Goal: Task Accomplishment & Management: Manage account settings

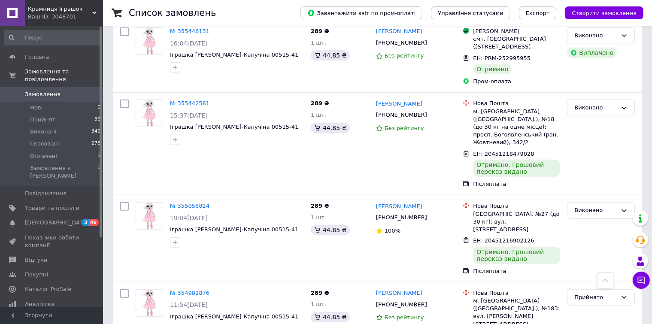
scroll to position [816, 0]
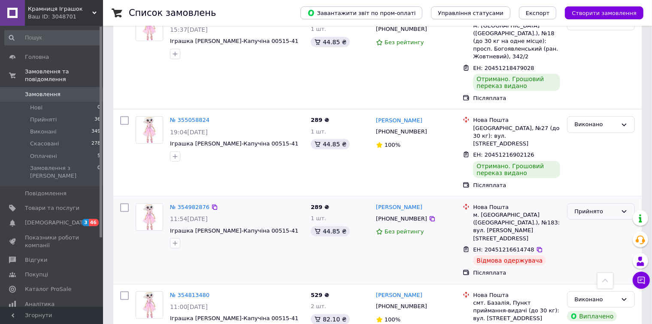
click at [612, 207] on div "Прийнято" at bounding box center [596, 211] width 43 height 9
click at [595, 237] on li "Скасовано" at bounding box center [601, 245] width 67 height 16
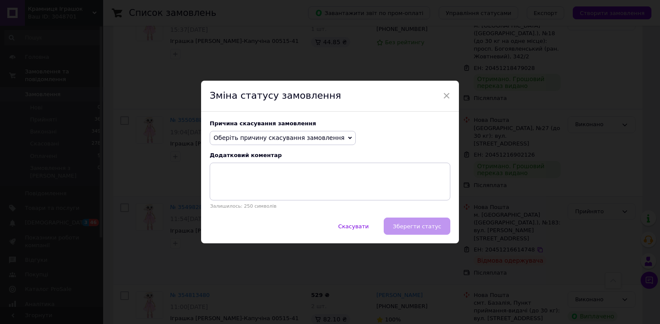
click at [277, 141] on span "Оберіть причину скасування замовлення" at bounding box center [278, 137] width 131 height 7
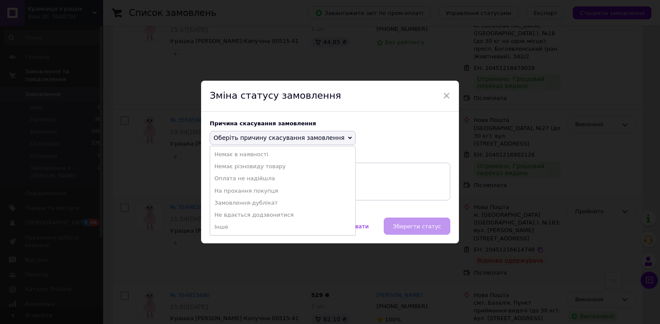
drag, startPoint x: 246, startPoint y: 228, endPoint x: 246, endPoint y: 221, distance: 6.4
click at [245, 228] on li "Інше" at bounding box center [282, 227] width 145 height 12
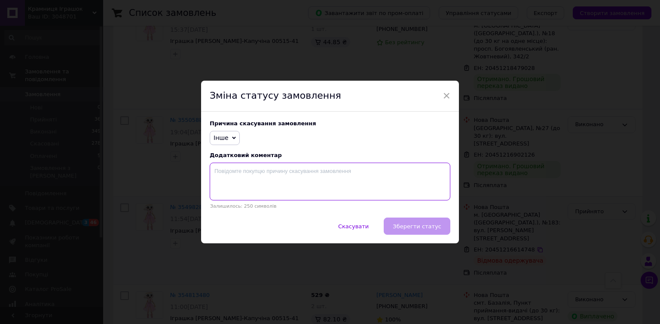
click at [265, 191] on textarea at bounding box center [330, 182] width 240 height 38
type textarea "Товар не забрали на пошті"
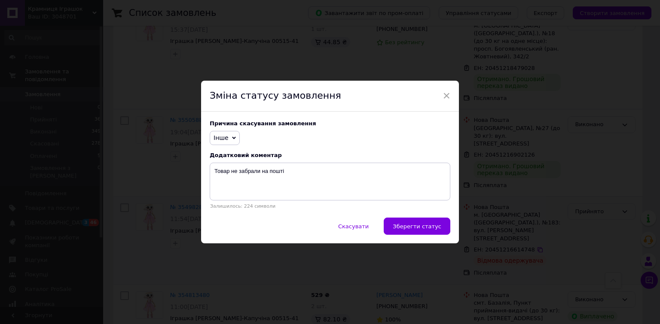
click at [434, 224] on span "Зберегти статус" at bounding box center [417, 226] width 49 height 6
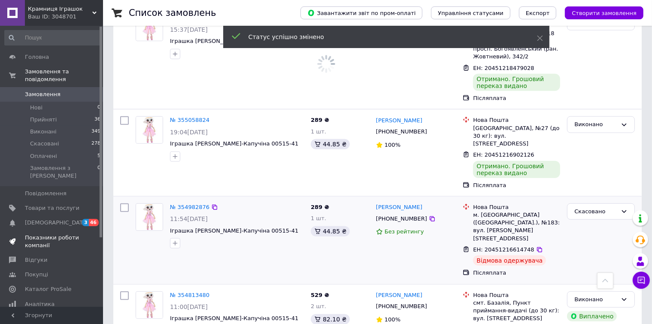
click at [50, 234] on span "Показники роботи компанії" at bounding box center [52, 241] width 55 height 15
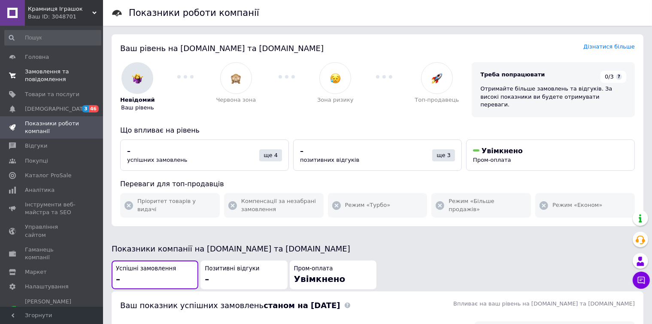
click at [40, 79] on span "Замовлення та повідомлення" at bounding box center [52, 75] width 55 height 15
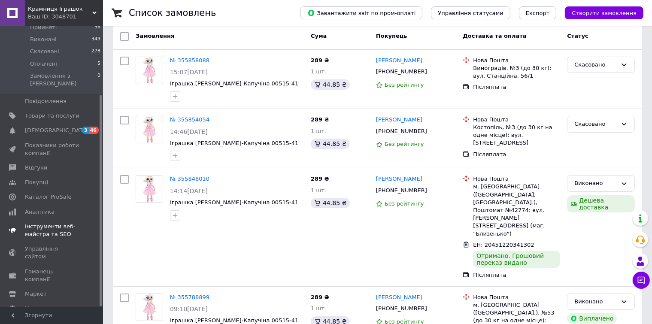
scroll to position [129, 0]
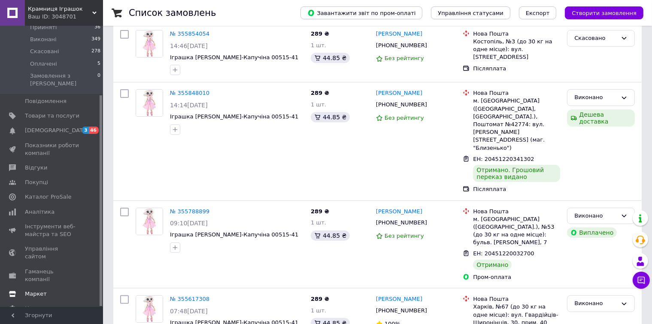
click at [42, 290] on span "Маркет" at bounding box center [36, 294] width 22 height 8
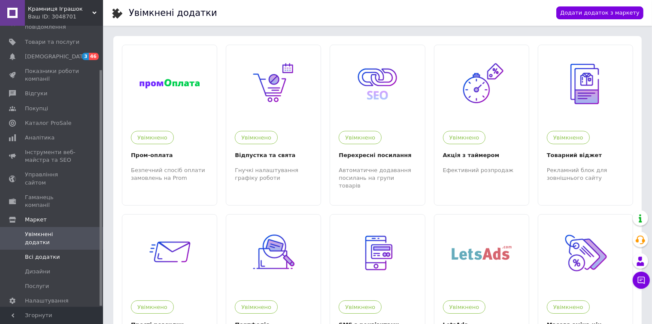
click at [43, 253] on span "Всі додатки" at bounding box center [42, 257] width 35 height 8
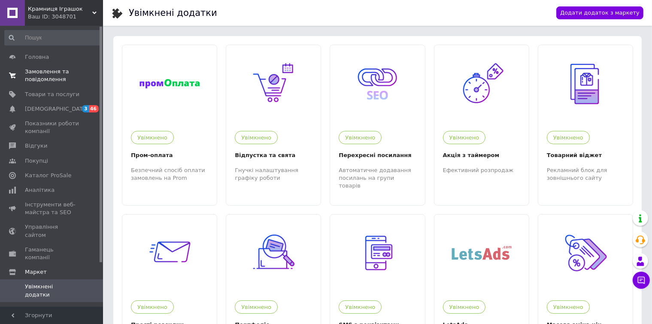
click at [47, 73] on span "Замовлення та повідомлення" at bounding box center [52, 75] width 55 height 15
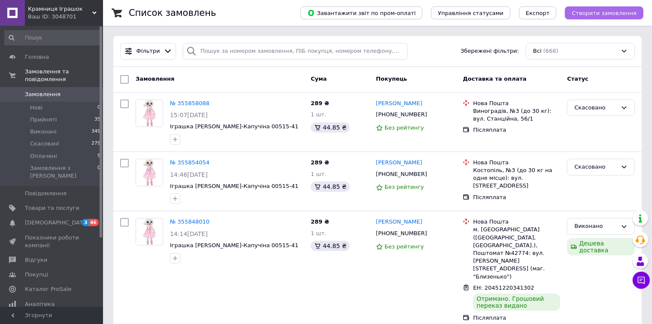
click at [612, 15] on span "Створити замовлення" at bounding box center [604, 13] width 65 height 6
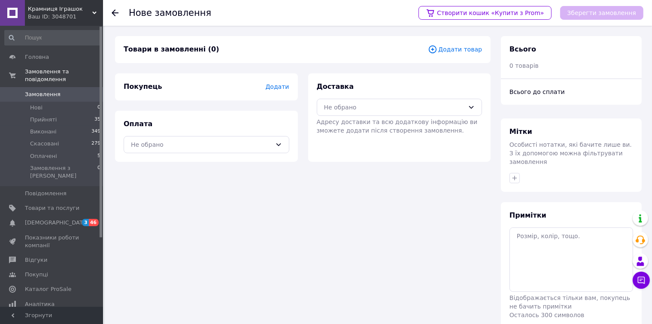
click at [459, 55] on div "Товари в замовленні (0) Додати товар" at bounding box center [303, 49] width 376 height 27
click at [466, 51] on span "Додати товар" at bounding box center [455, 49] width 54 height 9
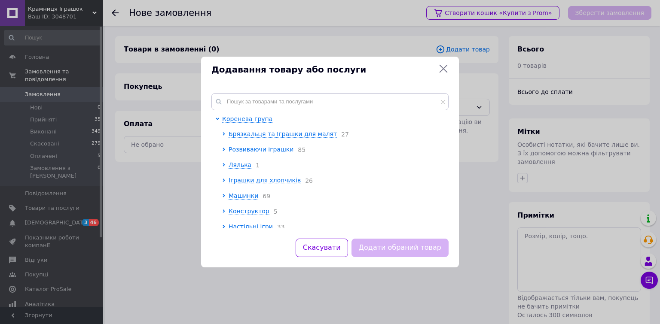
click at [252, 124] on div "Коренева група Брязкальця та Іграшки для малят 27 Розвиваючи іграшки 85 Лялька …" at bounding box center [333, 279] width 222 height 329
click at [253, 134] on span "Брязкальця та Іграшки для малят" at bounding box center [282, 134] width 108 height 7
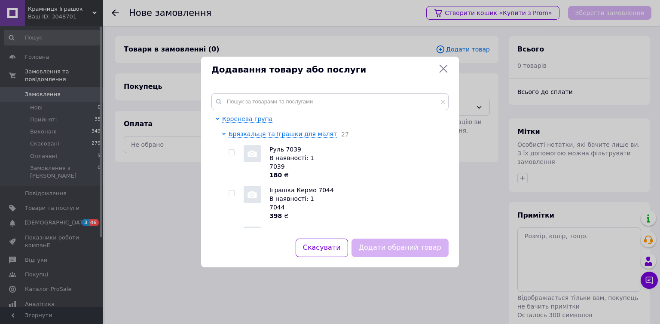
click at [279, 162] on div "В наявності: 1" at bounding box center [356, 158] width 174 height 9
click at [230, 152] on input "checkbox" at bounding box center [231, 153] width 6 height 6
checkbox input "true"
drag, startPoint x: 404, startPoint y: 246, endPoint x: 399, endPoint y: 236, distance: 11.5
click at [404, 246] on button "Додати обраний товар" at bounding box center [399, 248] width 97 height 18
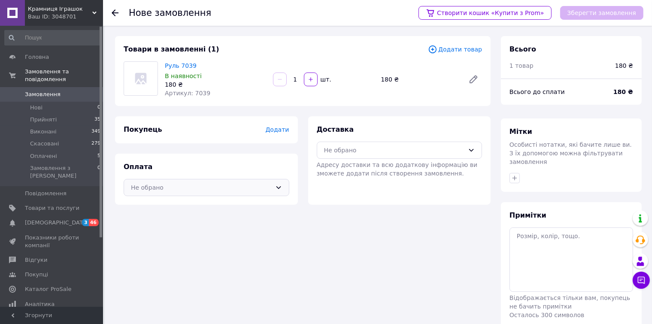
click at [193, 191] on div "Не обрано" at bounding box center [201, 187] width 141 height 9
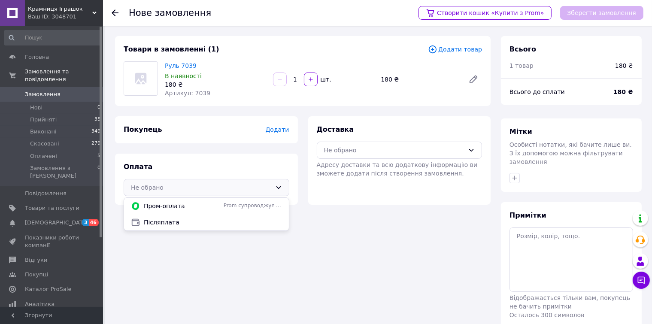
click at [193, 180] on div "Не обрано Пром-оплата Prom супроводжує покупку Післяплата" at bounding box center [207, 187] width 166 height 17
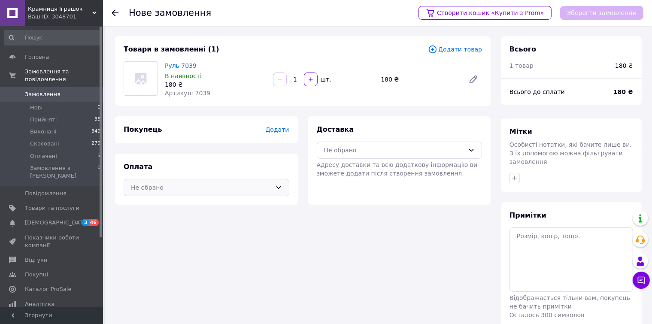
click at [193, 180] on div "Не обрано" at bounding box center [207, 187] width 166 height 17
click at [184, 226] on span "Післяплата" at bounding box center [213, 222] width 138 height 9
click at [221, 192] on span "Післяплата" at bounding box center [208, 187] width 128 height 9
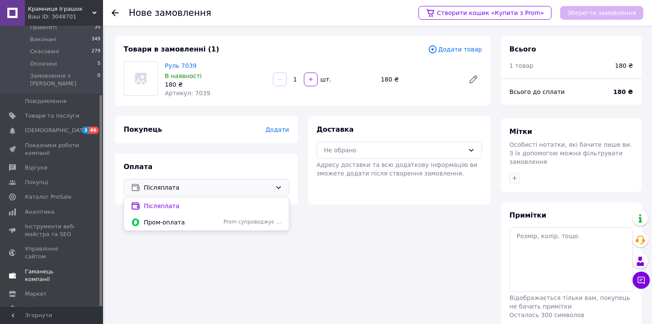
scroll to position [29, 0]
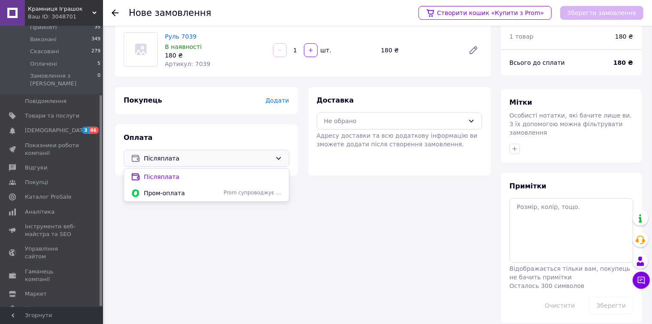
click at [275, 217] on div "Товари в замовленні (1) Додати товар Руль 7039 В наявності 180 ₴ Артикул: 7039 …" at bounding box center [303, 165] width 386 height 316
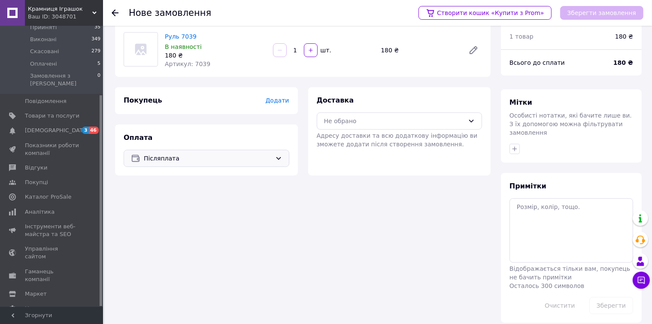
click at [266, 159] on span "Післяплата" at bounding box center [208, 158] width 128 height 9
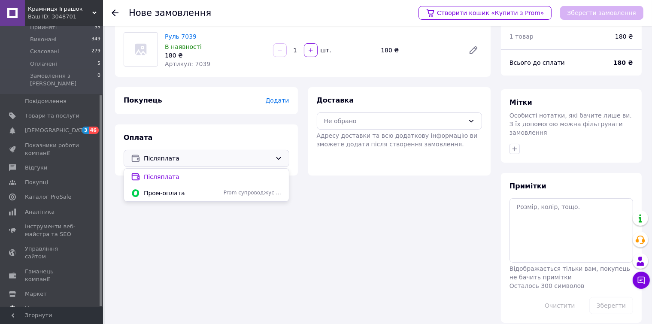
click at [52, 305] on span "Налаштування" at bounding box center [47, 309] width 44 height 8
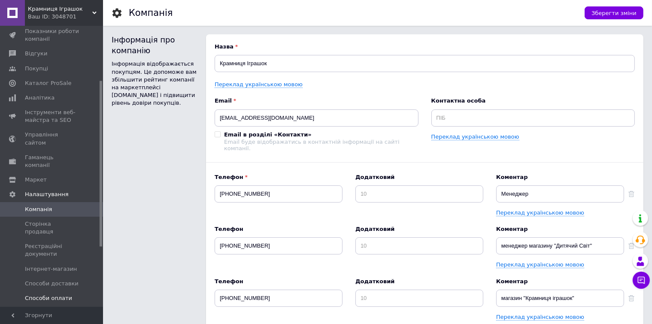
click at [62, 295] on span "Способи оплати" at bounding box center [48, 299] width 47 height 8
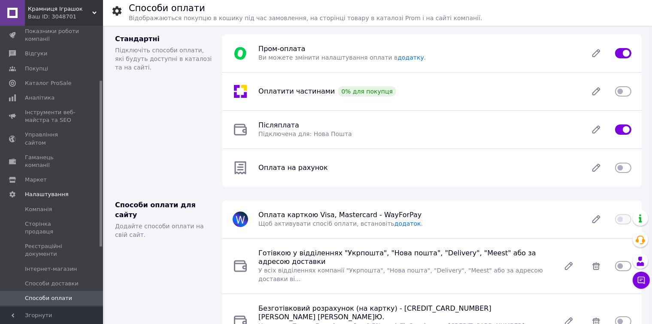
click at [621, 167] on input "checkbox" at bounding box center [623, 168] width 16 height 9
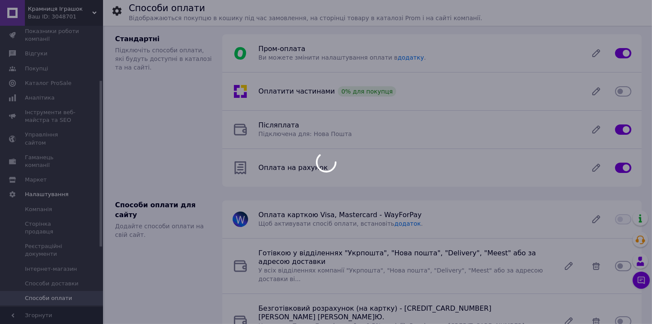
checkbox input "false"
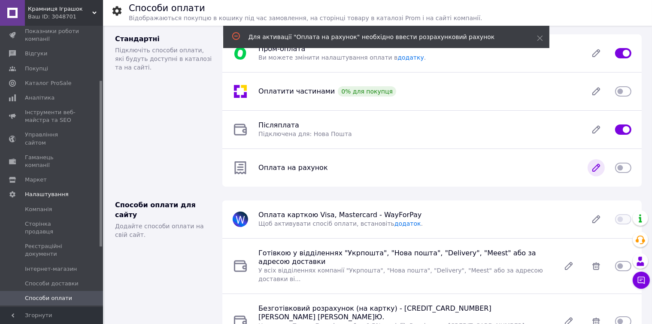
click at [596, 168] on icon at bounding box center [596, 167] width 7 height 7
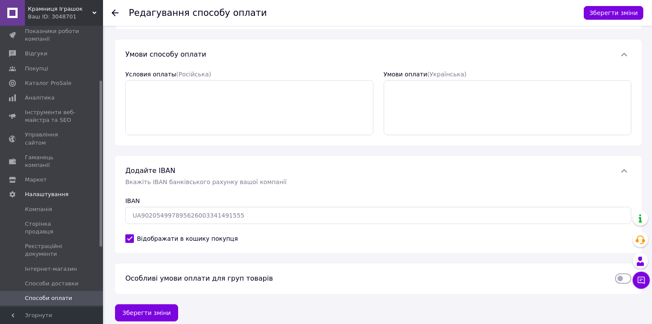
scroll to position [50, 0]
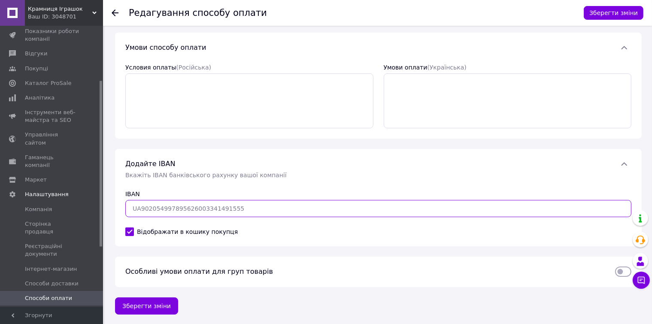
type input "UA"
click at [228, 205] on input "UA" at bounding box center [378, 208] width 506 height 17
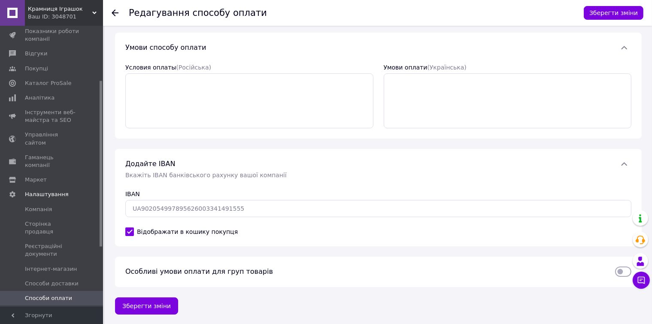
click at [624, 274] on input "checkbox" at bounding box center [623, 272] width 16 height 9
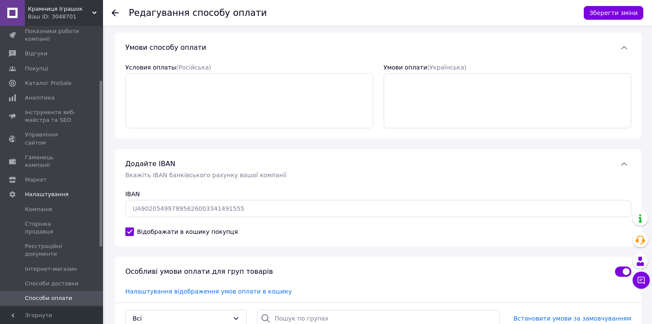
click at [616, 274] on input "checkbox" at bounding box center [623, 272] width 16 height 9
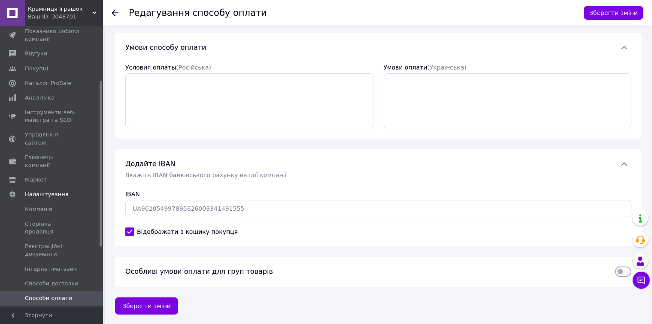
click at [616, 274] on input "checkbox" at bounding box center [623, 272] width 16 height 9
checkbox input "true"
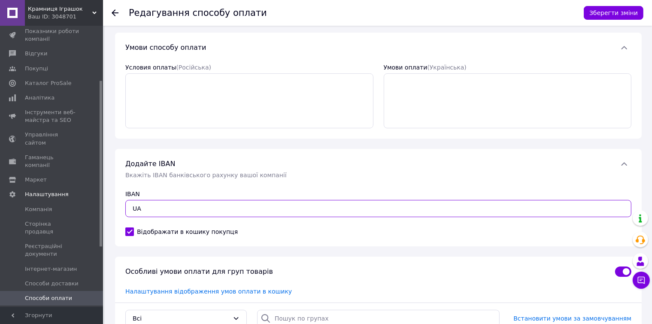
click at [195, 212] on input "UA" at bounding box center [378, 208] width 506 height 17
type input "UA823052990000026003026404839"
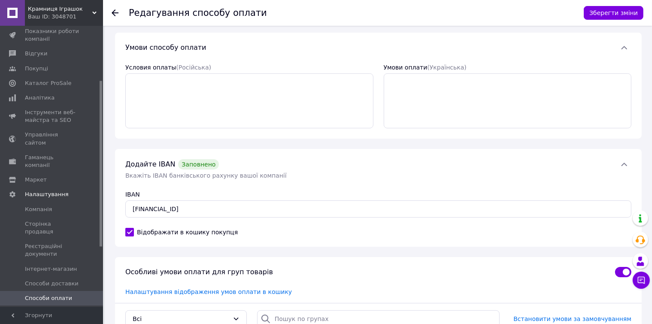
click at [261, 231] on label "Відображати в кошику покупця" at bounding box center [378, 232] width 506 height 9
click at [134, 231] on input "Відображати в кошику покупця" at bounding box center [129, 232] width 9 height 9
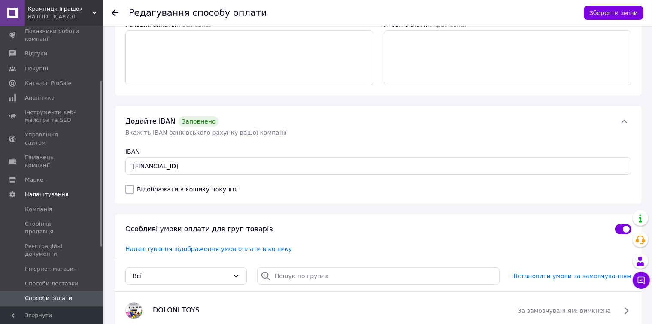
click at [129, 191] on input "Відображати в кошику покупця" at bounding box center [129, 189] width 9 height 9
checkbox input "true"
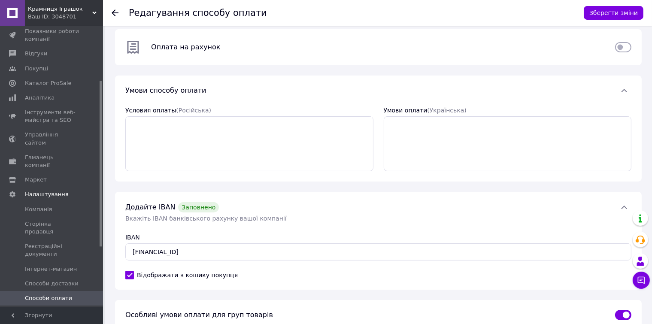
scroll to position [0, 0]
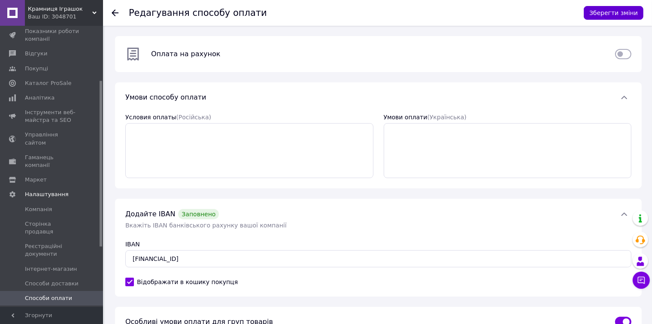
click at [617, 12] on button "Зберегти зміни" at bounding box center [614, 13] width 60 height 14
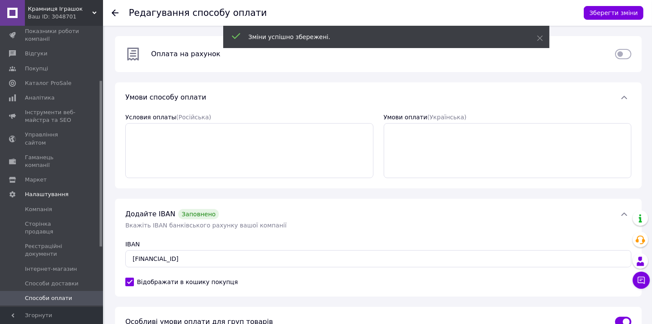
click at [621, 51] on input "checkbox" at bounding box center [623, 54] width 16 height 9
checkbox input "true"
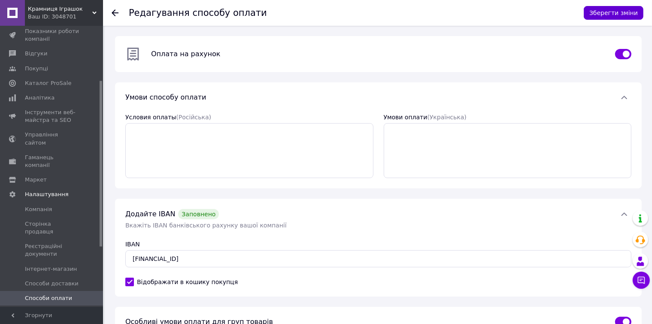
click at [621, 14] on button "Зберегти зміни" at bounding box center [614, 13] width 60 height 14
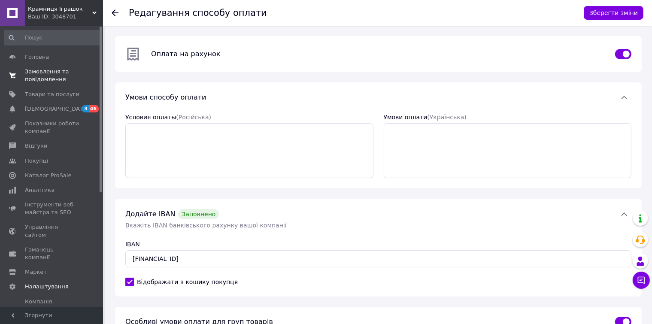
click at [46, 74] on span "Замовлення та повідомлення" at bounding box center [52, 75] width 55 height 15
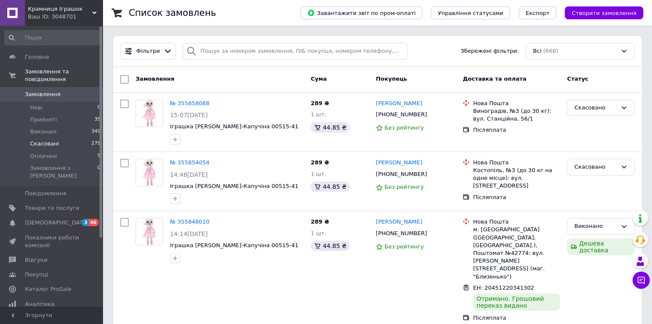
click at [89, 138] on li "Скасовані 279" at bounding box center [53, 144] width 106 height 12
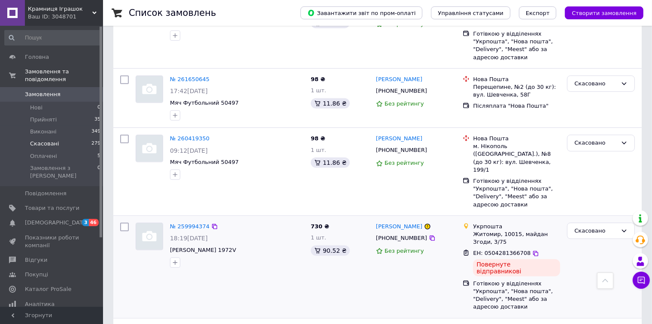
scroll to position [215, 0]
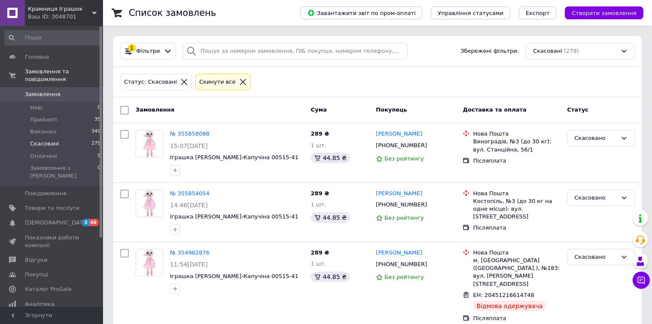
drag, startPoint x: 590, startPoint y: 82, endPoint x: 468, endPoint y: 30, distance: 132.6
click at [586, 78] on div "Статус: Скасовані Cкинути все" at bounding box center [378, 82] width 518 height 20
